Goal: Find specific page/section: Find specific page/section

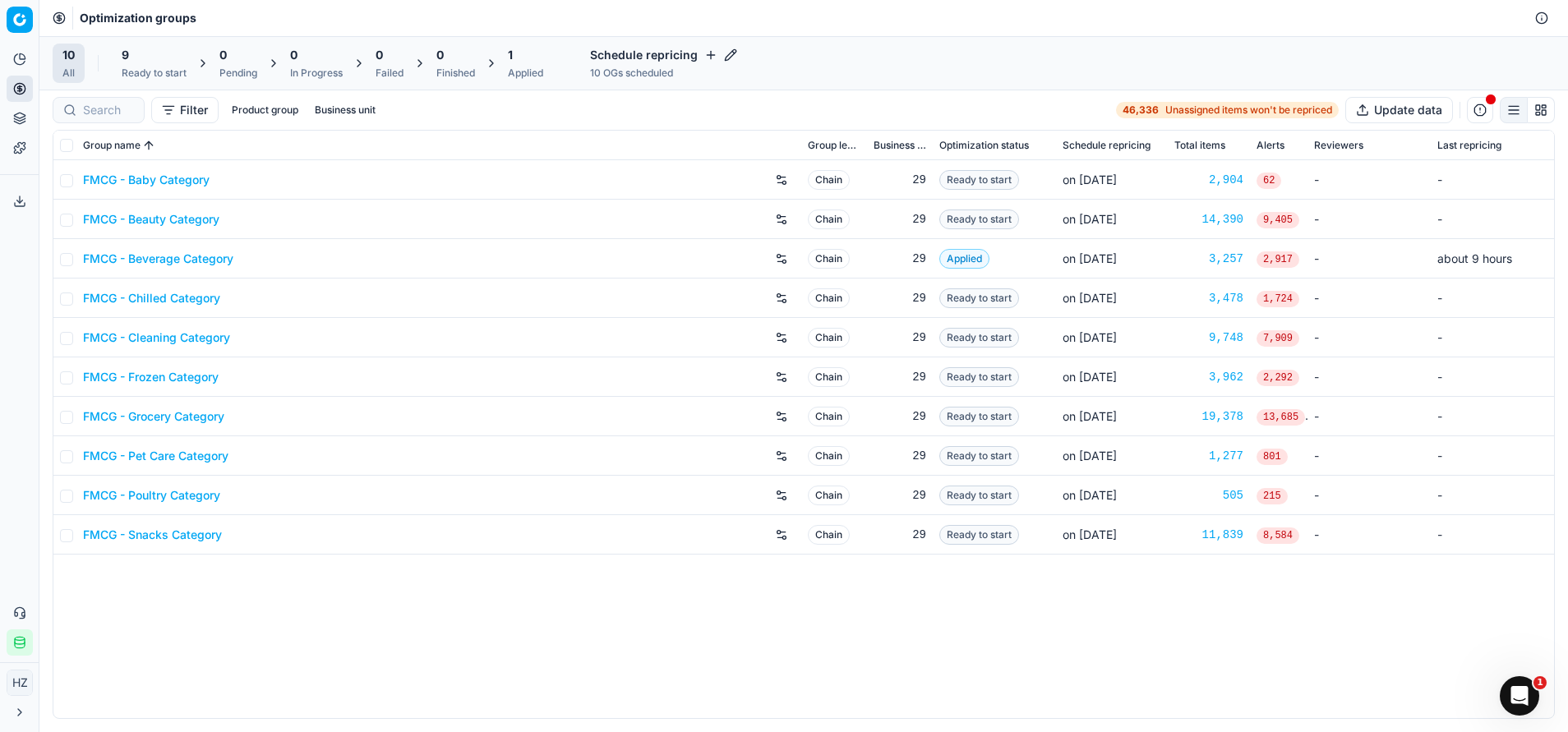
click at [170, 260] on link "FMCG - Beverage Category" at bounding box center [159, 259] width 151 height 17
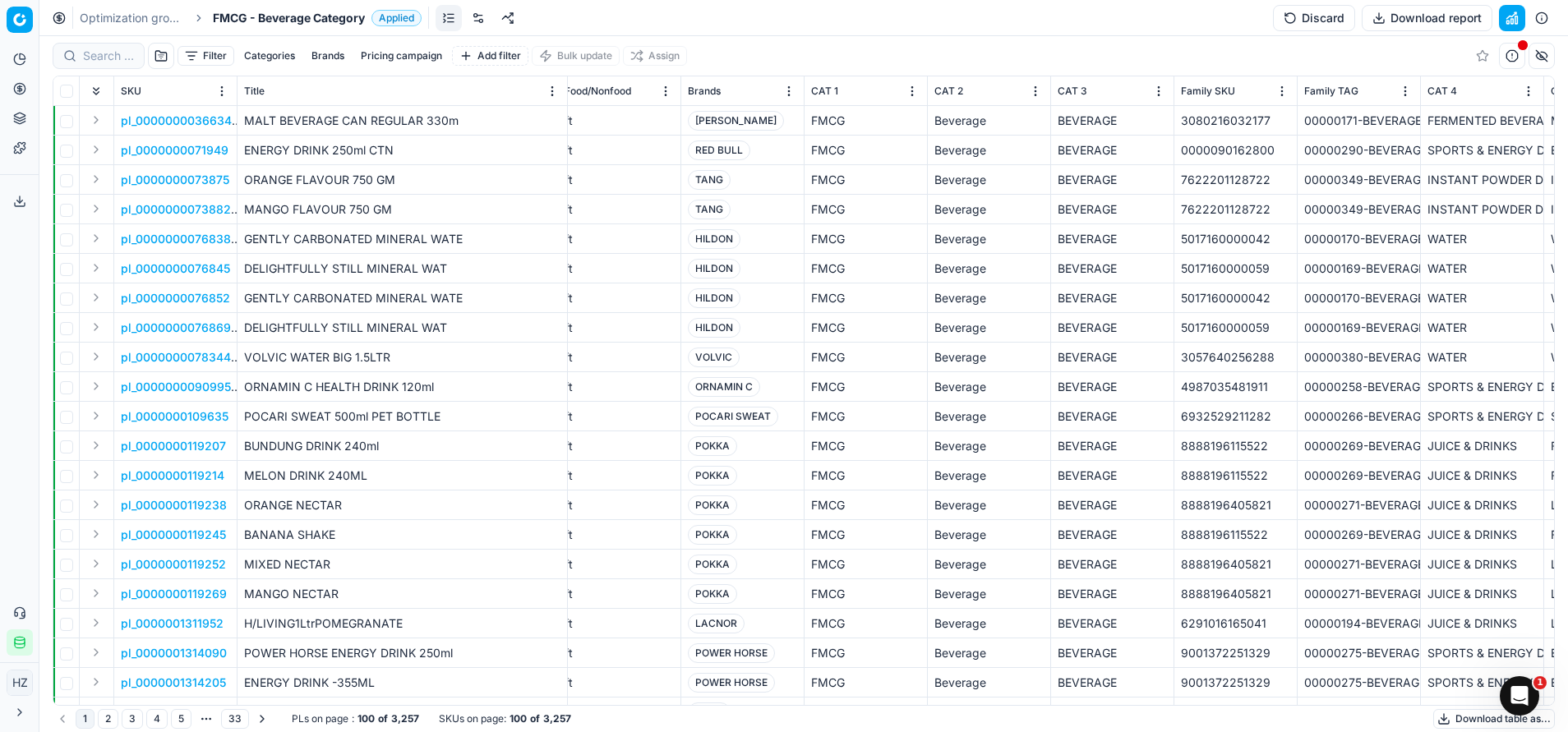
scroll to position [0, 1442]
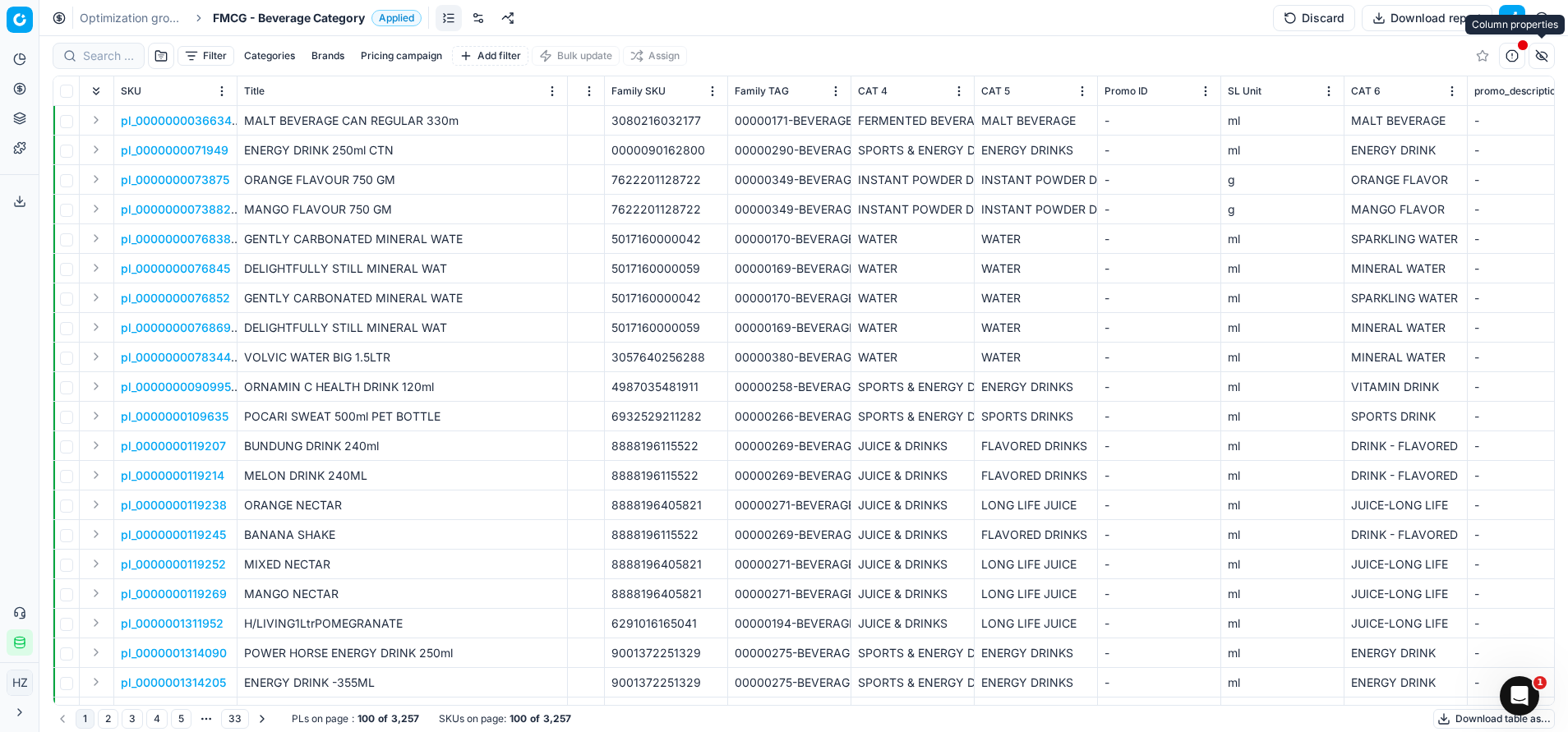
click at [1539, 59] on button "button" at bounding box center [1541, 55] width 27 height 27
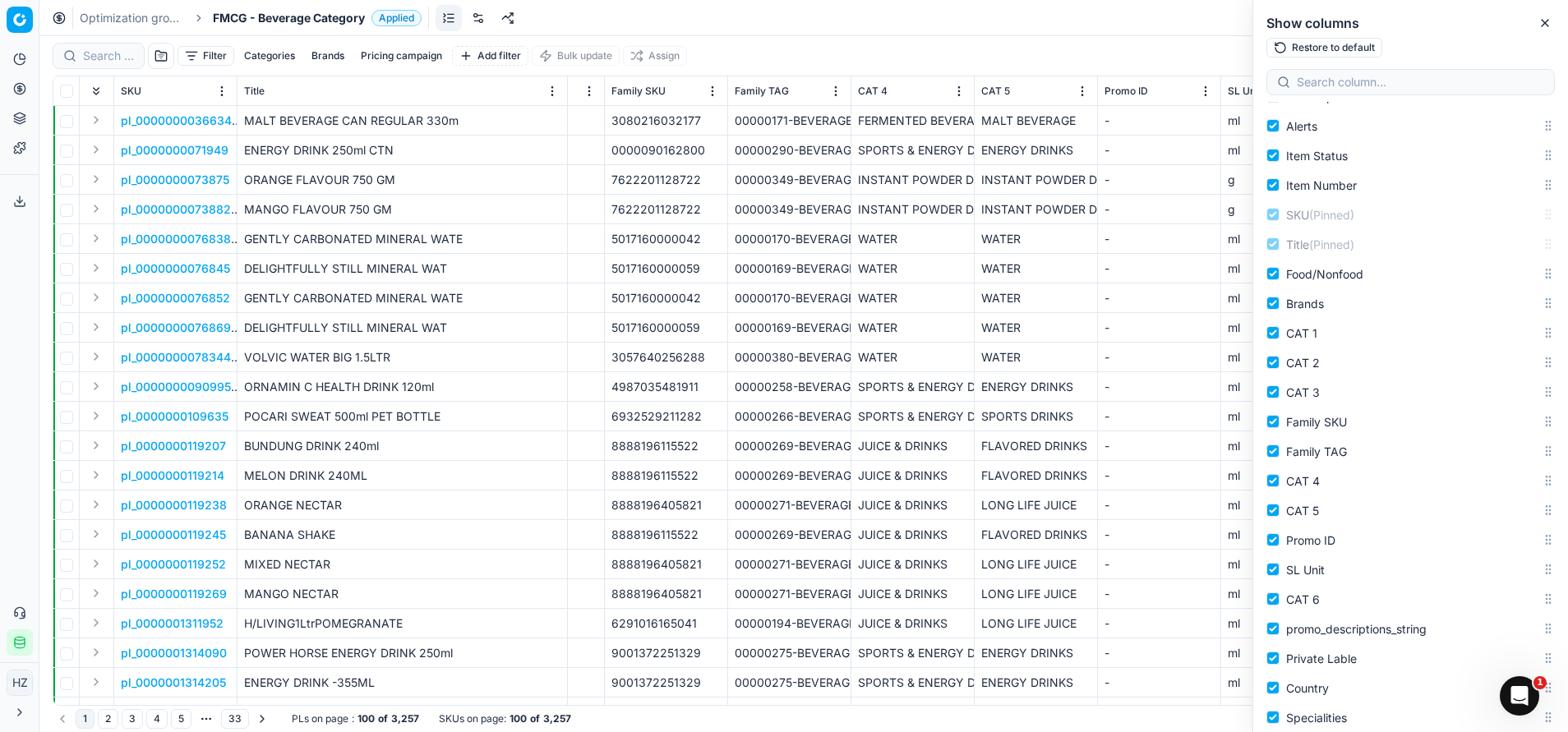
scroll to position [206, 0]
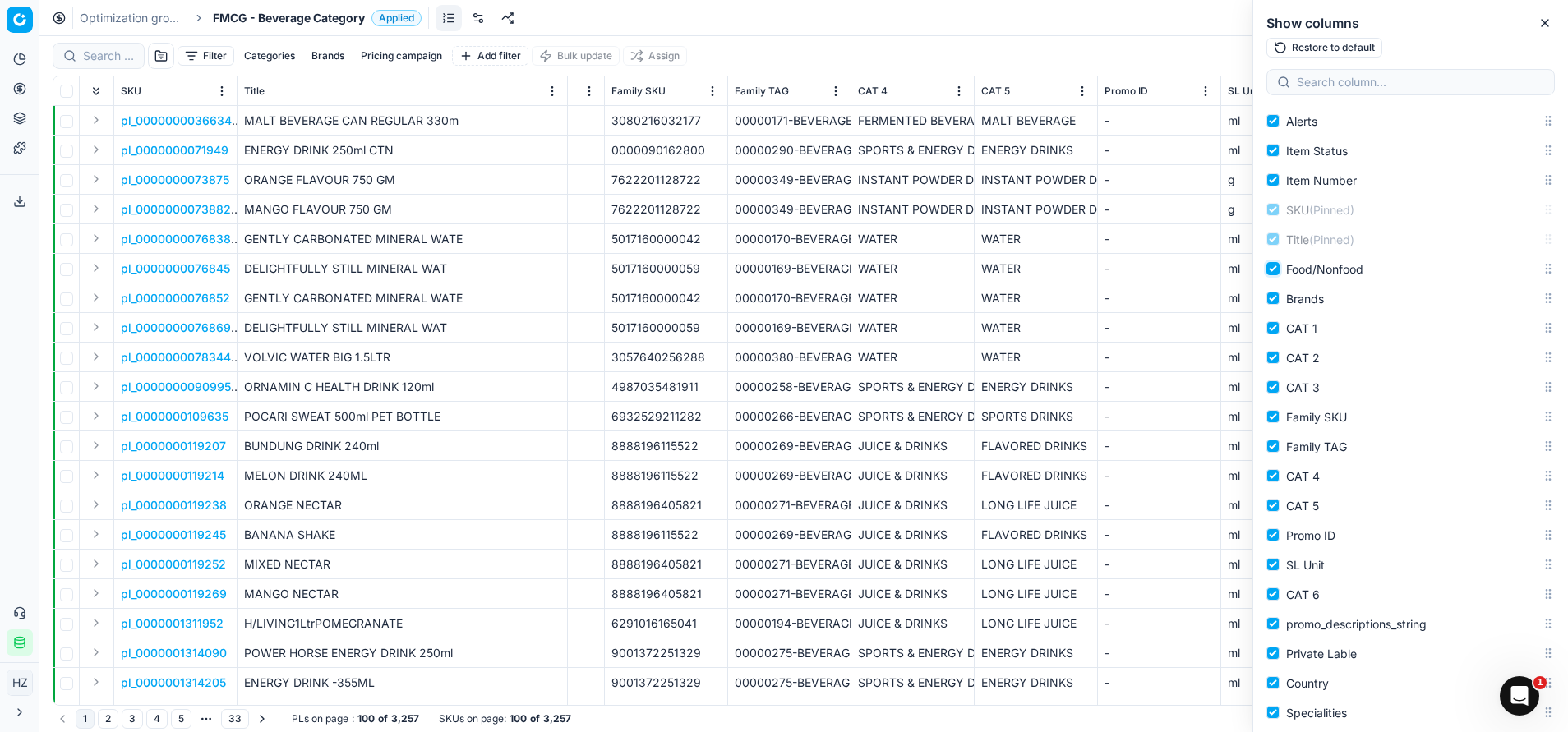
click at [1271, 269] on input "Food/Nonfood" at bounding box center [1272, 267] width 13 height 13
checkbox input "false"
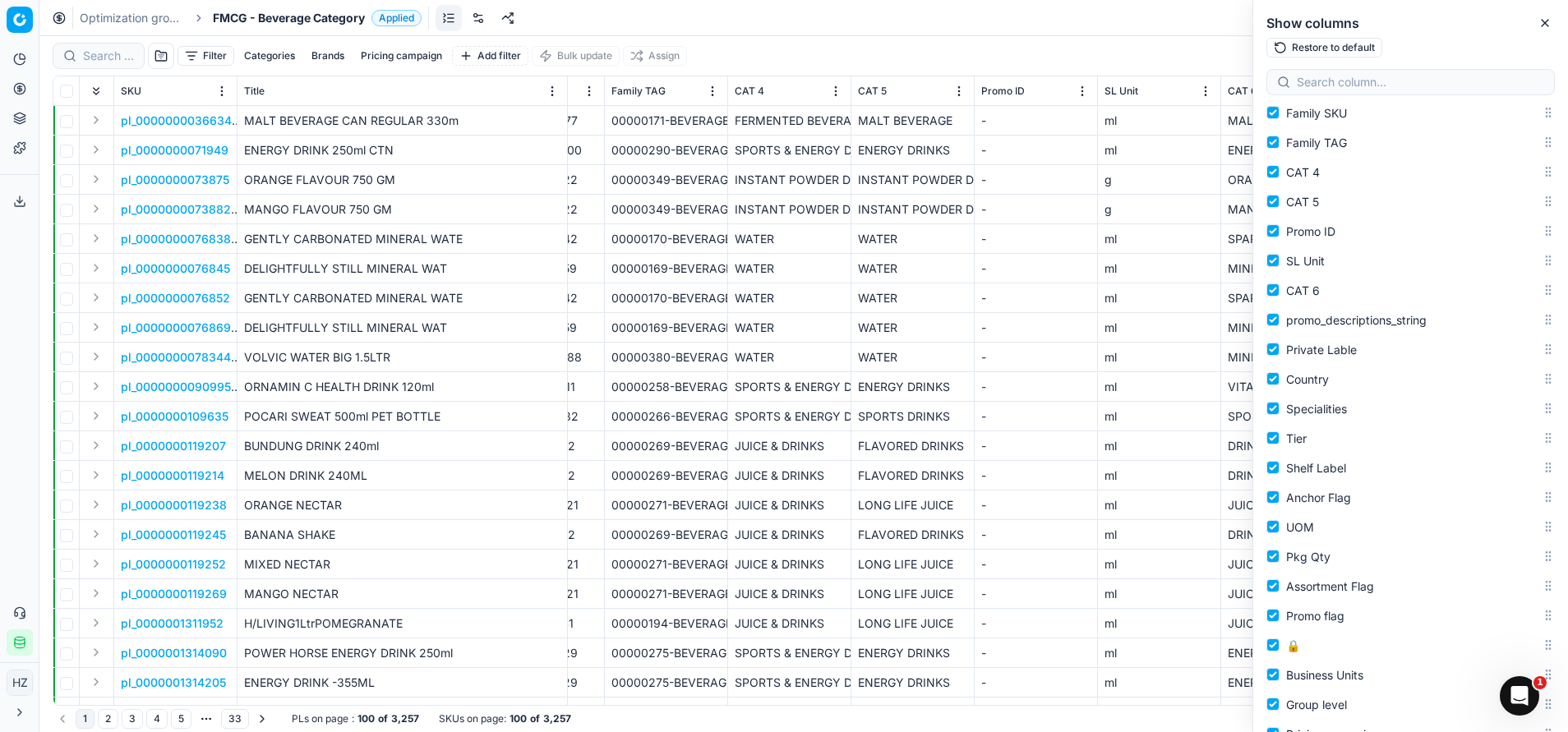
scroll to position [523, 0]
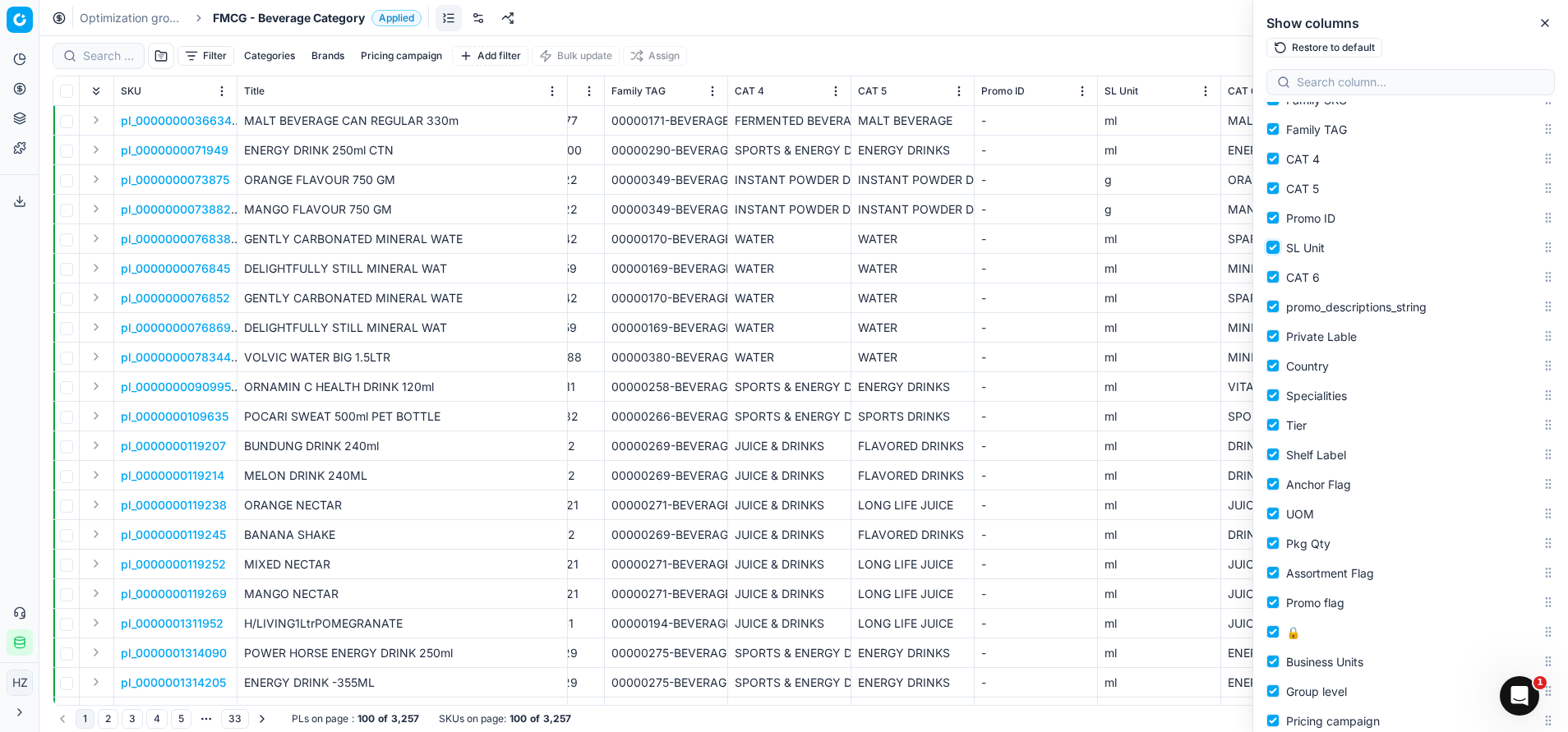
click at [1270, 248] on input "SL Unit" at bounding box center [1272, 247] width 13 height 13
checkbox input "false"
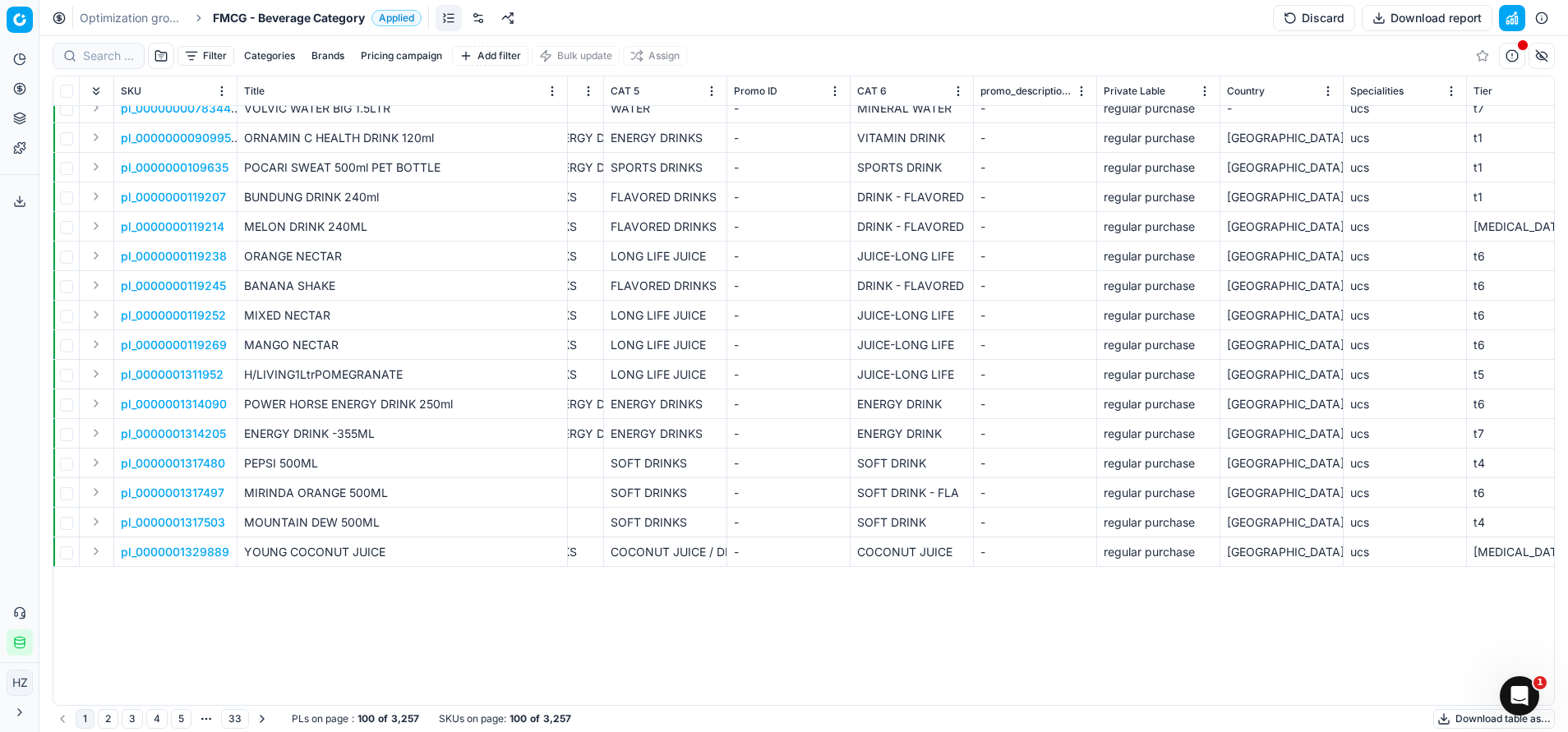
scroll to position [0, 1689]
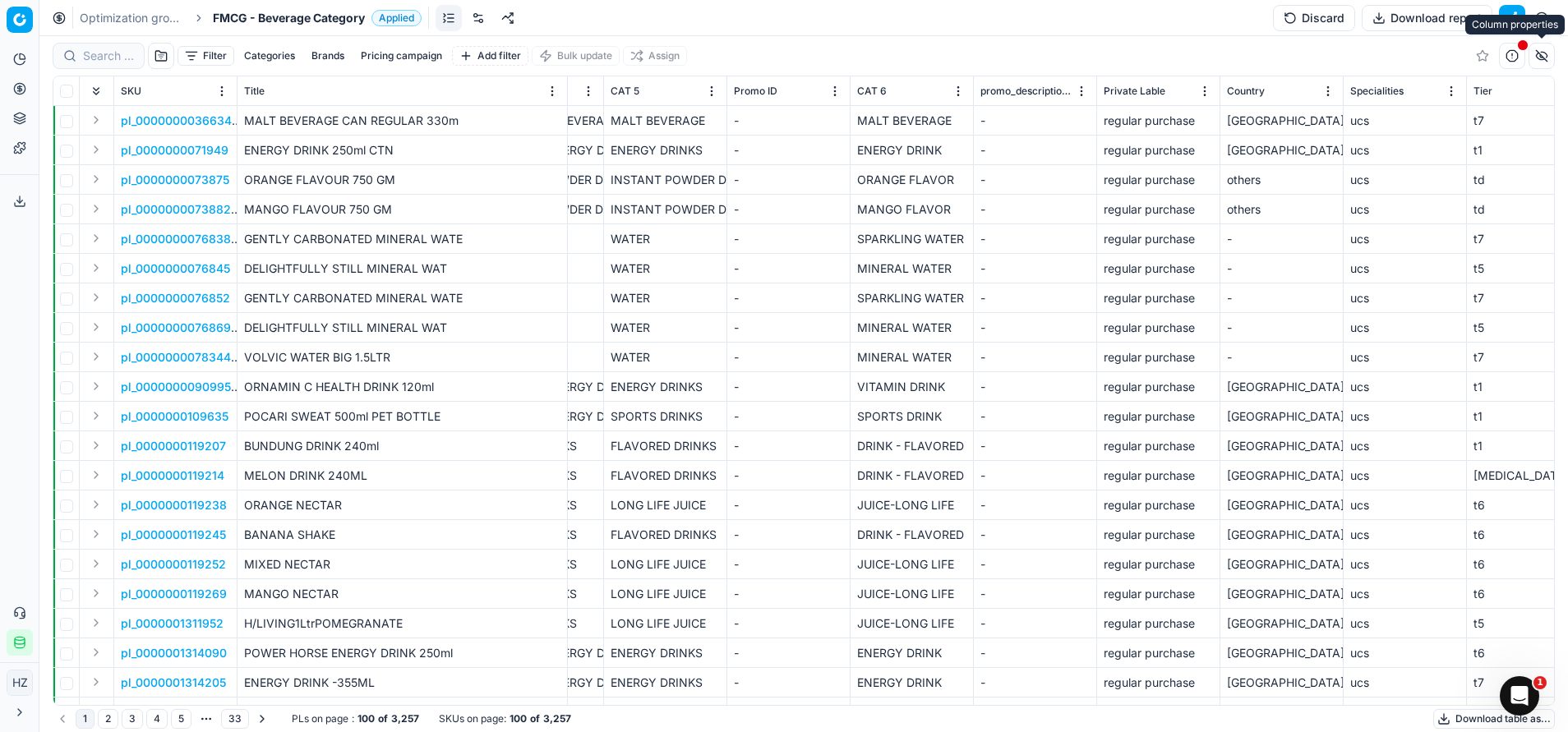
click at [1537, 51] on button "button" at bounding box center [1541, 55] width 27 height 27
